Goal: Book appointment/travel/reservation

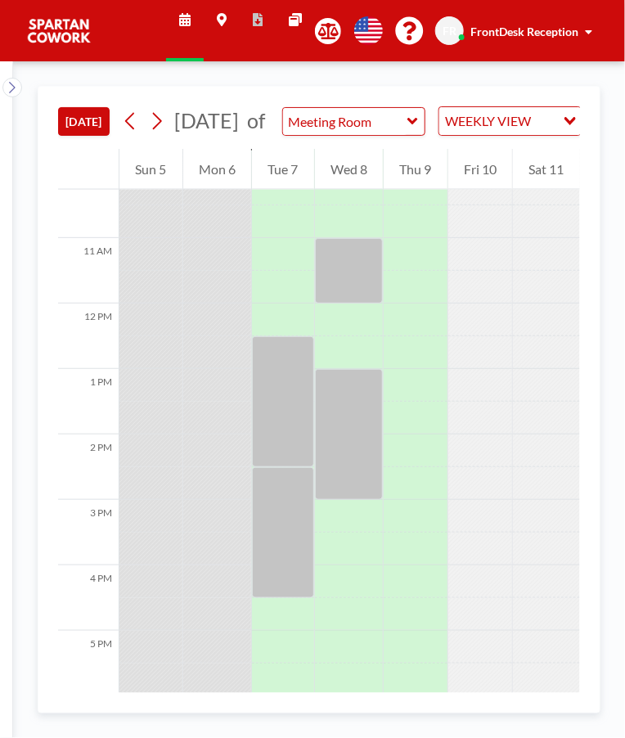
scroll to position [673, 0]
click at [286, 409] on div at bounding box center [283, 400] width 62 height 131
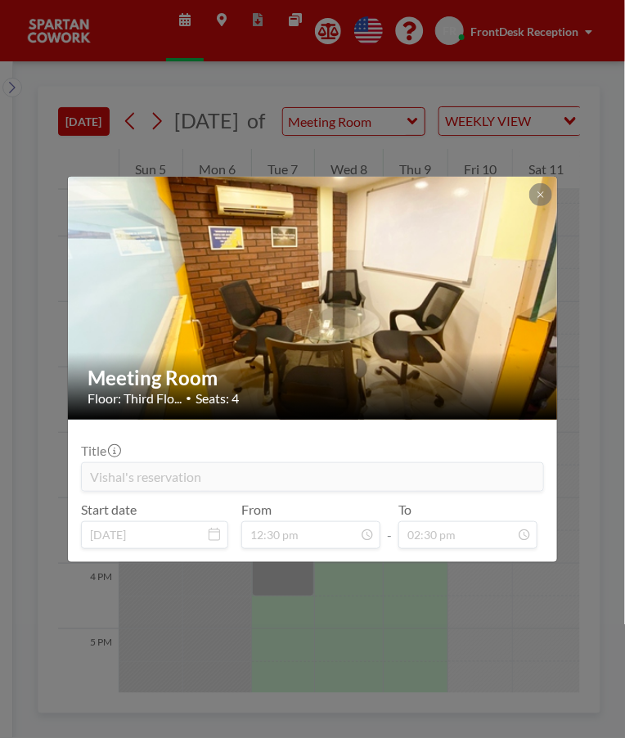
click at [550, 195] on button at bounding box center [540, 194] width 23 height 23
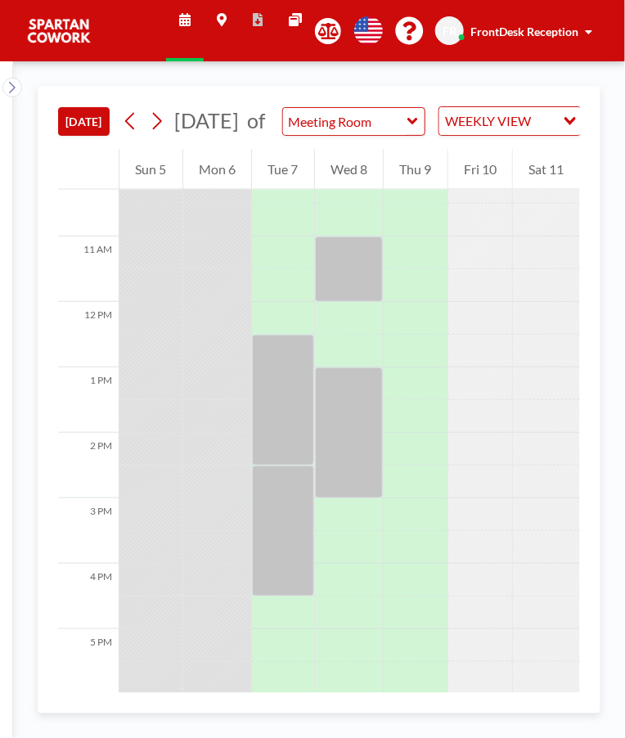
click at [281, 541] on div at bounding box center [283, 530] width 62 height 131
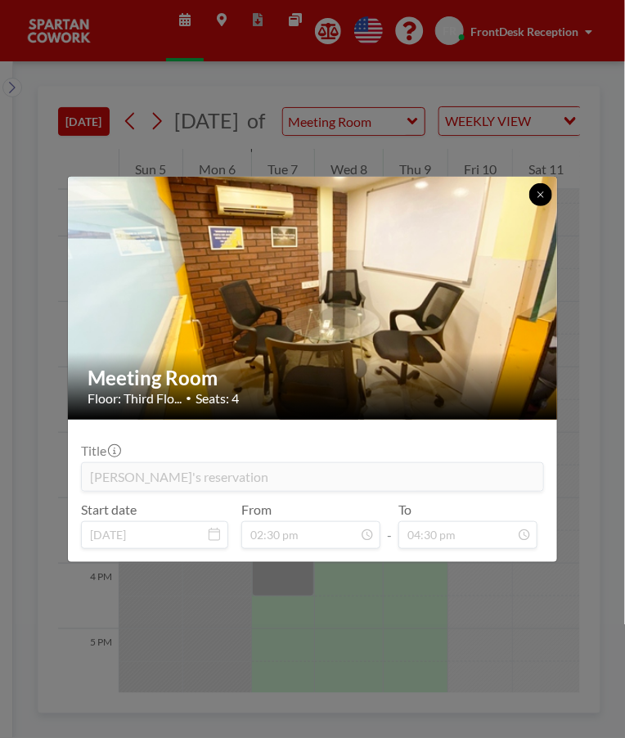
click at [534, 191] on button at bounding box center [540, 194] width 23 height 23
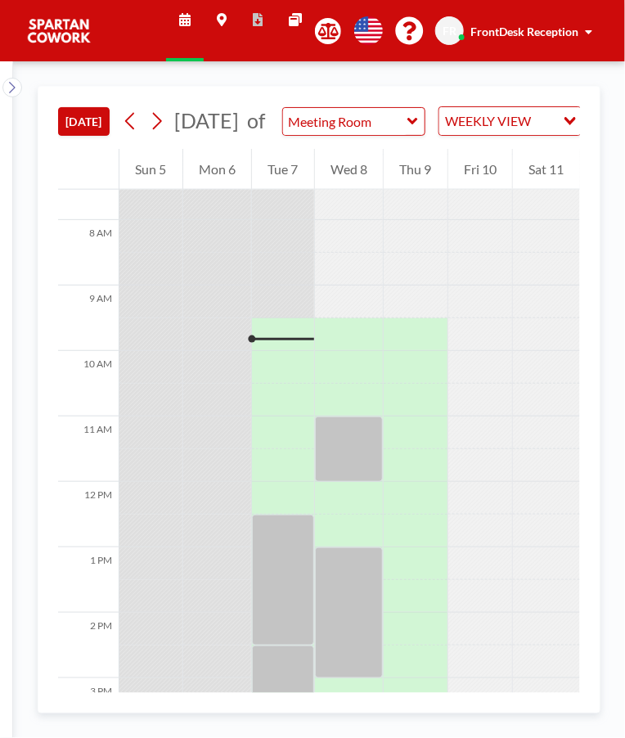
scroll to position [564, 0]
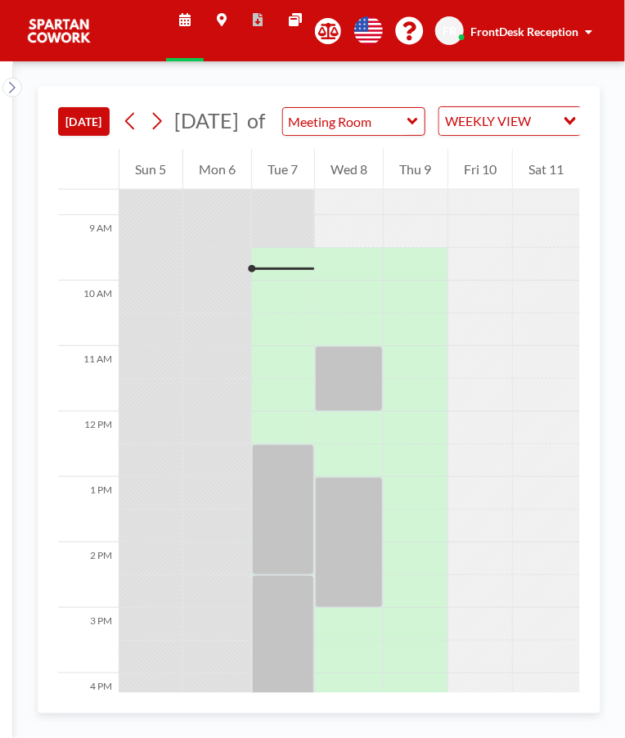
click at [352, 411] on div at bounding box center [349, 378] width 69 height 65
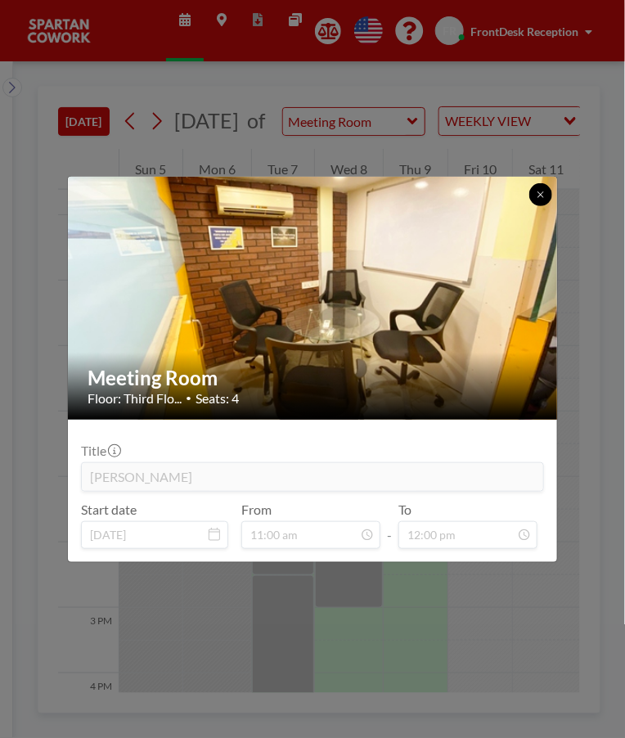
click at [549, 195] on button at bounding box center [540, 194] width 23 height 23
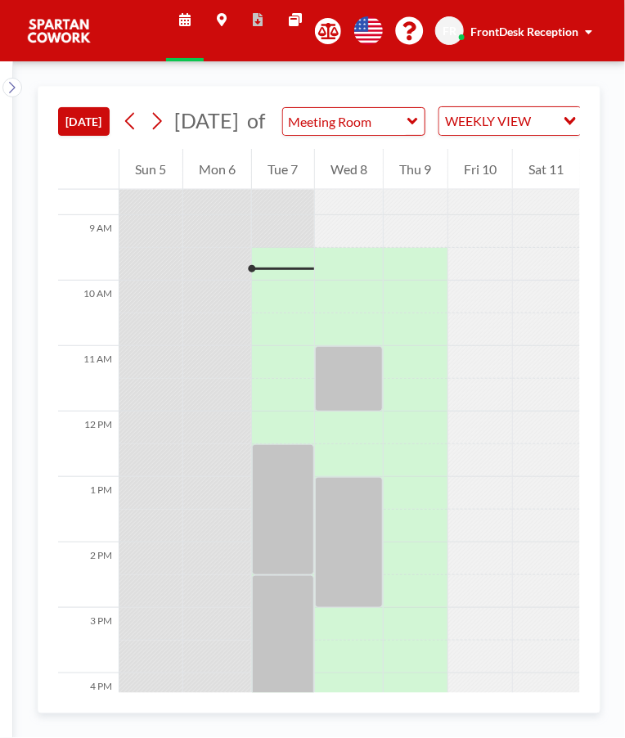
click at [282, 516] on div at bounding box center [283, 509] width 62 height 131
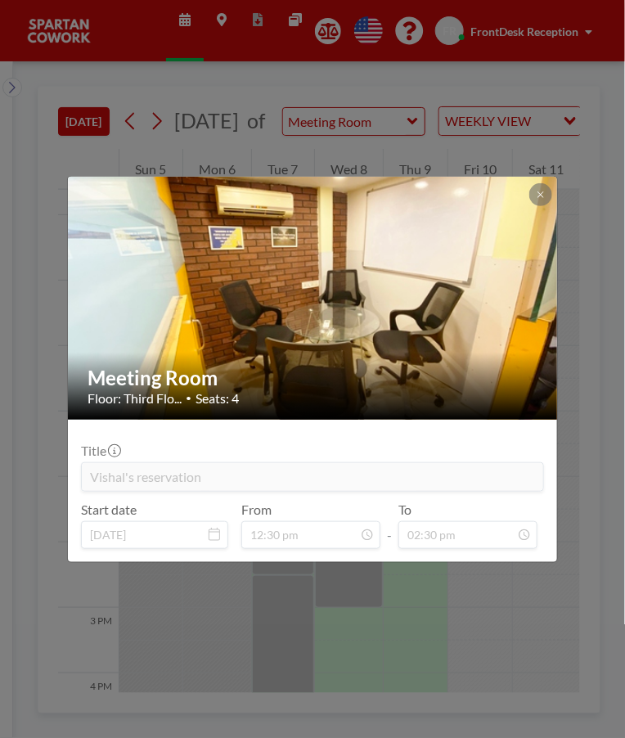
click at [548, 188] on button at bounding box center [540, 194] width 23 height 23
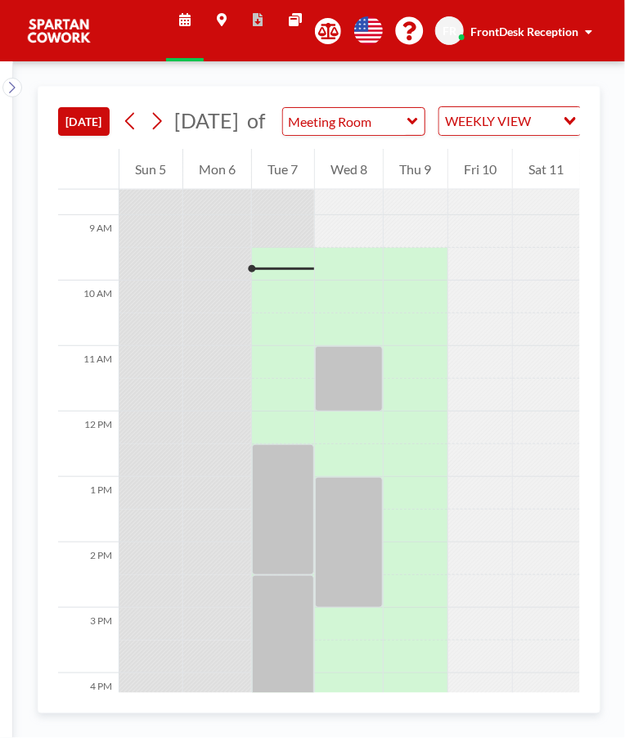
click at [285, 650] on div at bounding box center [283, 640] width 62 height 131
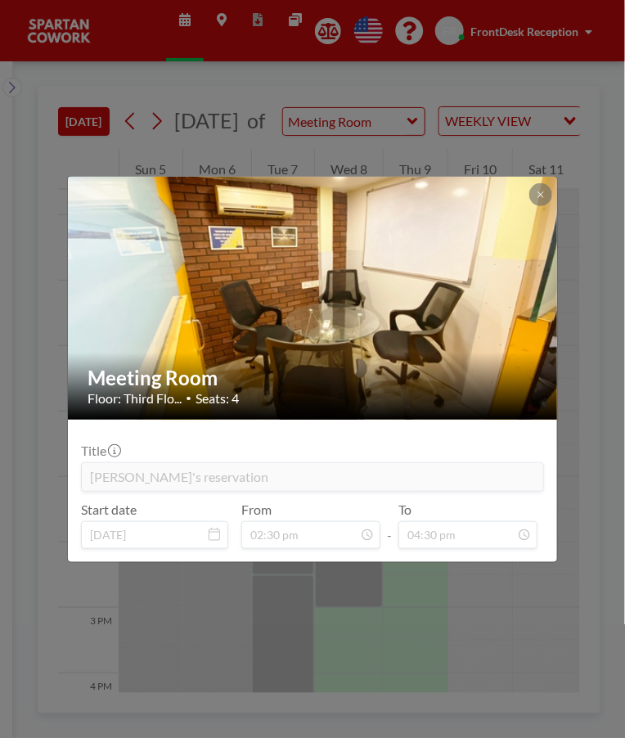
click at [540, 194] on icon at bounding box center [540, 194] width 6 height 6
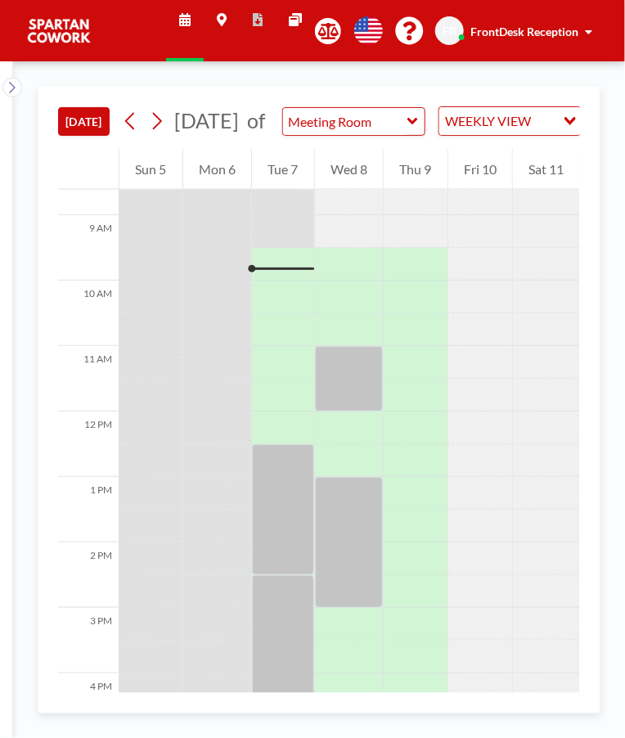
click at [353, 562] on div at bounding box center [349, 542] width 69 height 131
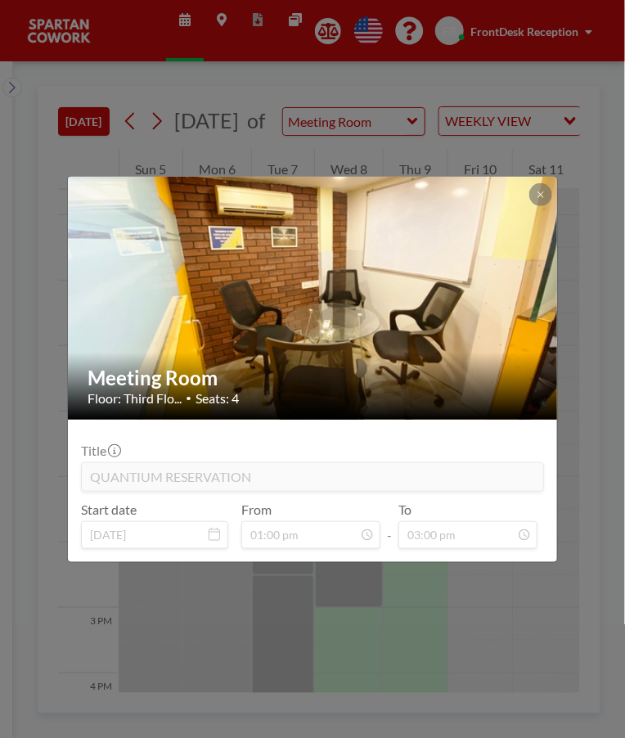
click at [540, 194] on icon at bounding box center [540, 194] width 6 height 6
